Goal: Book appointment/travel/reservation

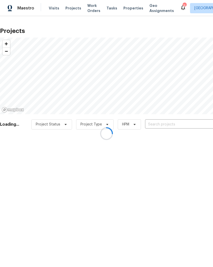
click at [180, 122] on div at bounding box center [106, 133] width 213 height 267
click at [166, 122] on div at bounding box center [106, 133] width 213 height 267
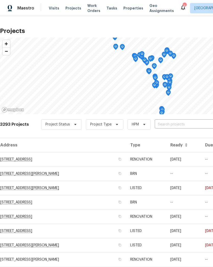
click at [172, 123] on input "text" at bounding box center [184, 124] width 58 height 8
type input "thunder"
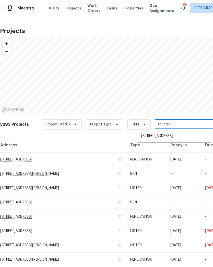
click at [178, 136] on li "[STREET_ADDRESS]" at bounding box center [174, 136] width 74 height 8
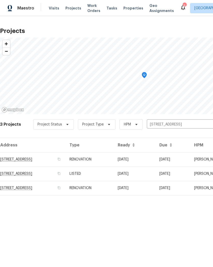
click at [51, 162] on td "[STREET_ADDRESS]" at bounding box center [32, 159] width 65 height 14
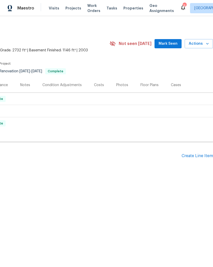
click at [210, 44] on button "Actions" at bounding box center [199, 43] width 28 height 9
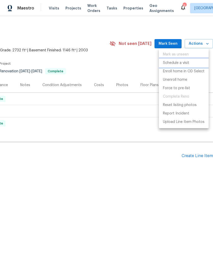
click at [185, 62] on p "Schedule a visit" at bounding box center [176, 62] width 26 height 5
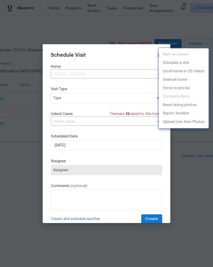
click at [79, 97] on div at bounding box center [106, 133] width 213 height 267
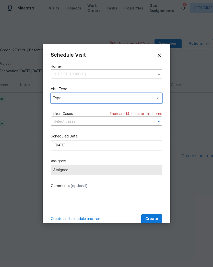
click at [70, 98] on span "Type" at bounding box center [102, 97] width 99 height 5
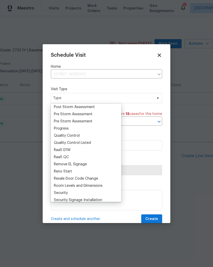
scroll to position [324, 0]
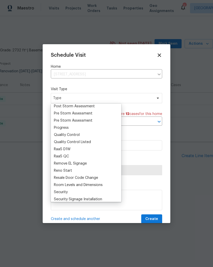
click at [68, 127] on div "Progress" at bounding box center [61, 127] width 15 height 5
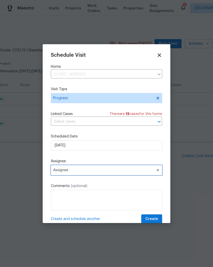
click at [67, 170] on span "Assignee" at bounding box center [103, 170] width 100 height 4
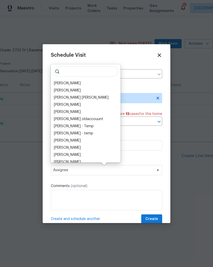
click at [71, 83] on div "[PERSON_NAME]" at bounding box center [67, 83] width 27 height 5
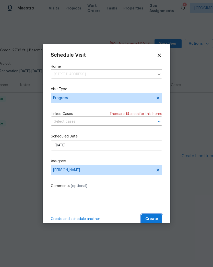
click at [154, 218] on span "Create" at bounding box center [151, 219] width 13 height 6
